Goal: Task Accomplishment & Management: Use online tool/utility

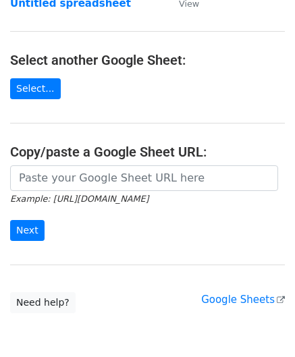
scroll to position [135, 0]
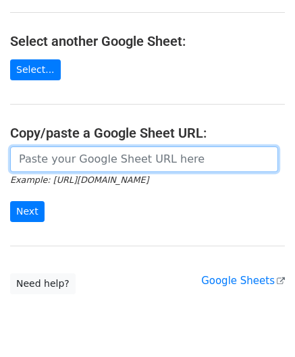
drag, startPoint x: 59, startPoint y: 157, endPoint x: 72, endPoint y: 147, distance: 16.9
click at [59, 157] on input "url" at bounding box center [144, 160] width 268 height 26
paste input "[URL][DOMAIN_NAME]"
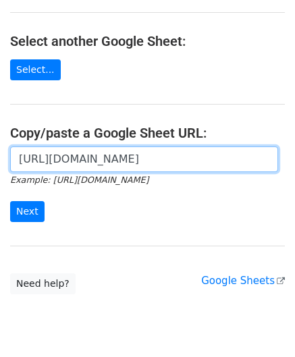
scroll to position [0, 292]
type input "[URL][DOMAIN_NAME]"
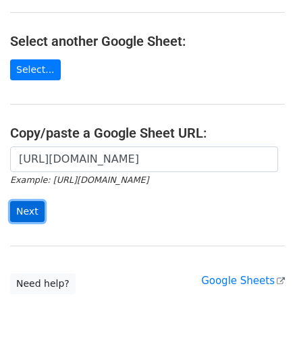
click at [23, 207] on input "Next" at bounding box center [27, 211] width 34 height 21
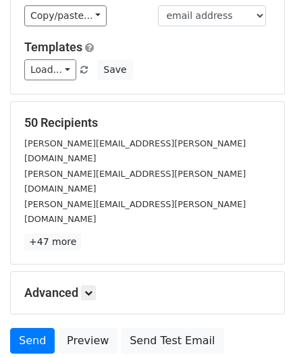
scroll to position [165, 0]
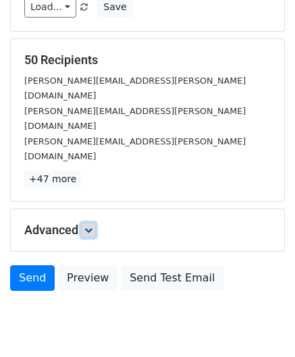
click at [84, 223] on link at bounding box center [88, 230] width 15 height 15
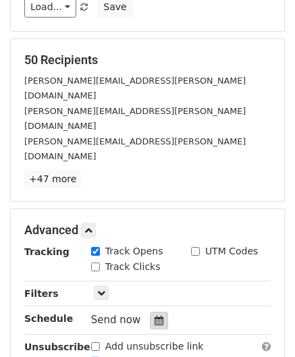
click at [157, 312] on div at bounding box center [159, 321] width 18 height 18
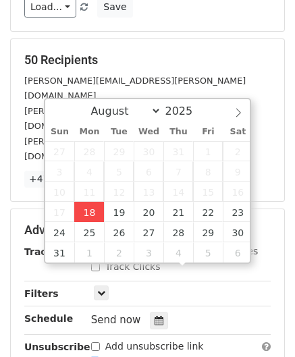
type input "[DATE] 12:00"
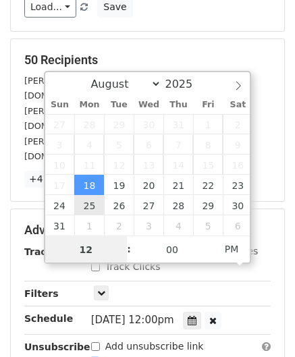
paste input "Hour"
type input "2"
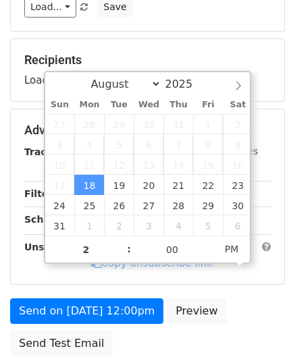
type input "[DATE] 14:00"
